Goal: Information Seeking & Learning: Learn about a topic

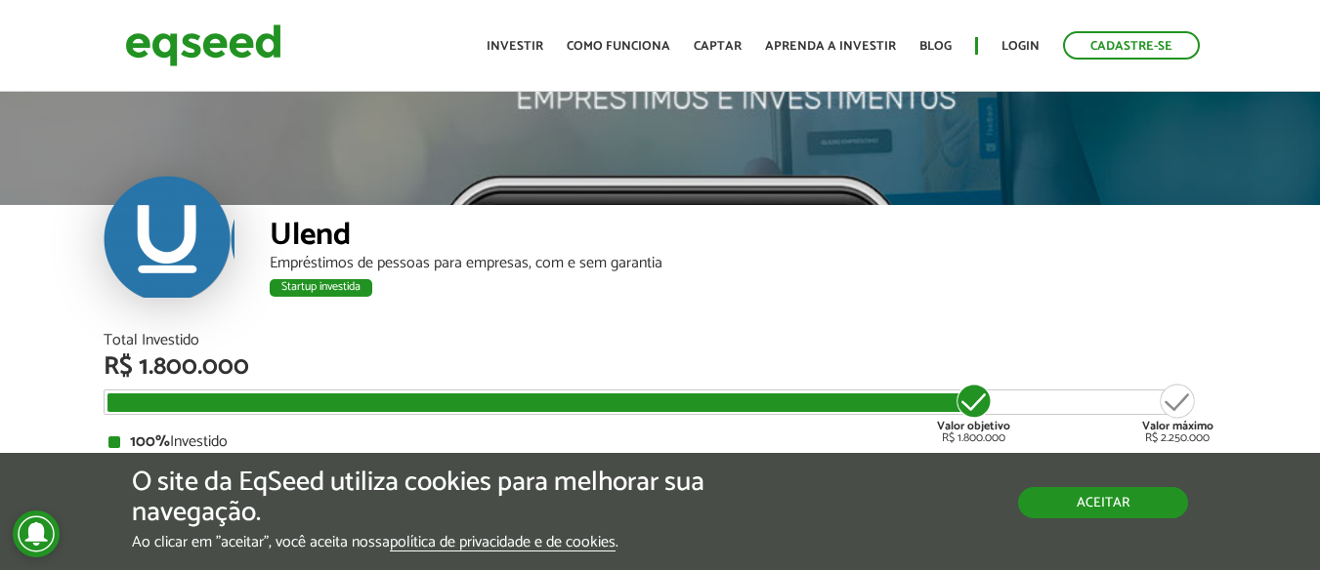
click at [1065, 501] on button "Aceitar" at bounding box center [1103, 502] width 170 height 31
